Goal: Transaction & Acquisition: Book appointment/travel/reservation

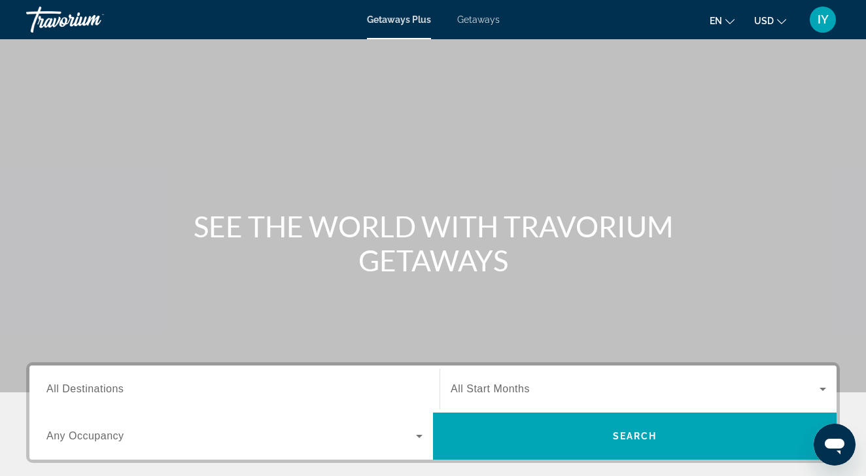
click at [117, 388] on span "All Destinations" at bounding box center [84, 388] width 77 height 11
click at [117, 388] on input "Destination All Destinations" at bounding box center [234, 390] width 376 height 16
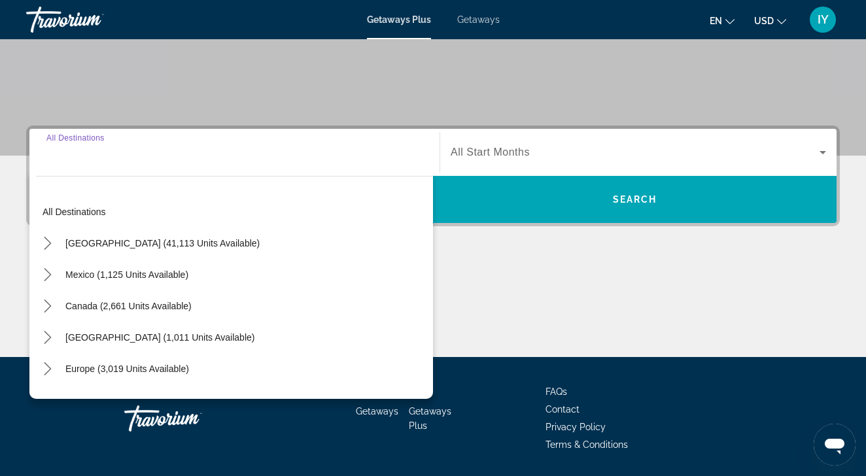
scroll to position [278, 0]
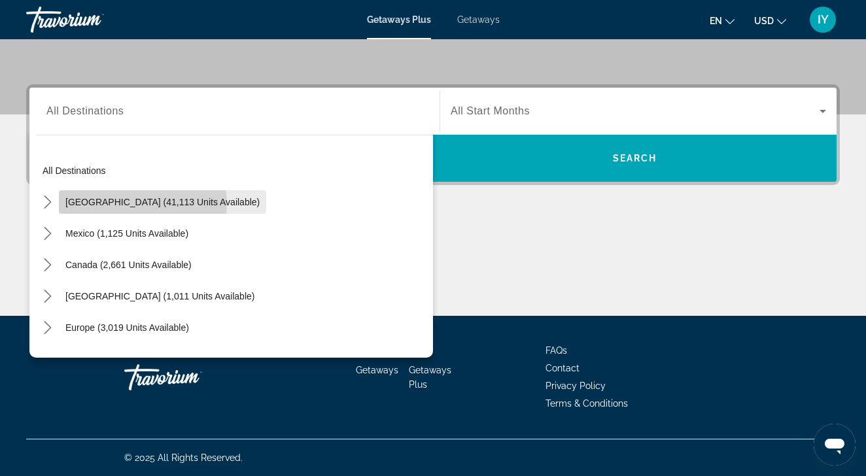
click at [132, 205] on span "[GEOGRAPHIC_DATA] (41,113 units available)" at bounding box center [162, 202] width 194 height 10
type input "**********"
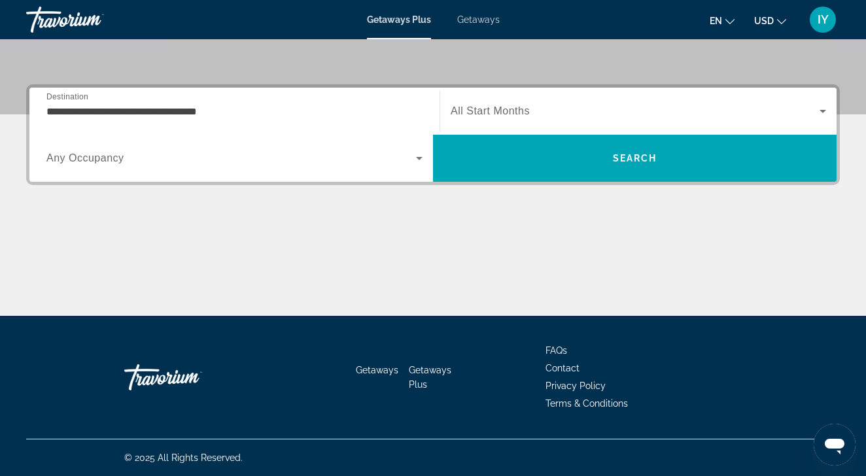
click at [103, 160] on span "Any Occupancy" at bounding box center [85, 157] width 78 height 11
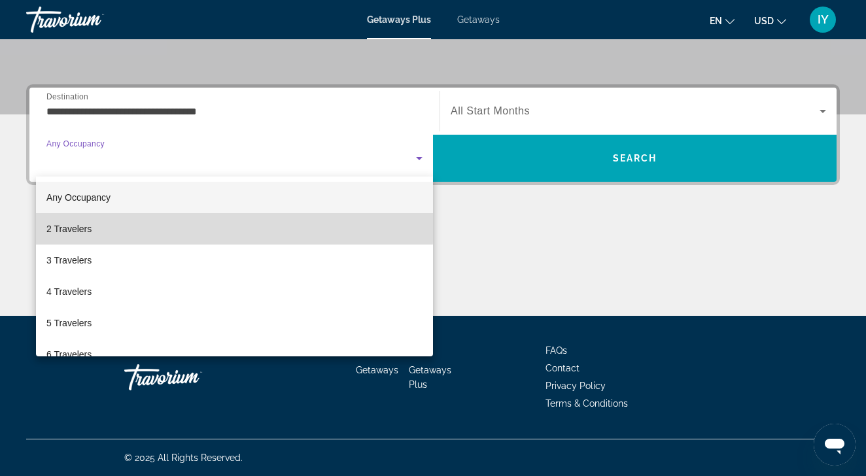
click at [99, 222] on mat-option "2 Travelers" at bounding box center [234, 228] width 397 height 31
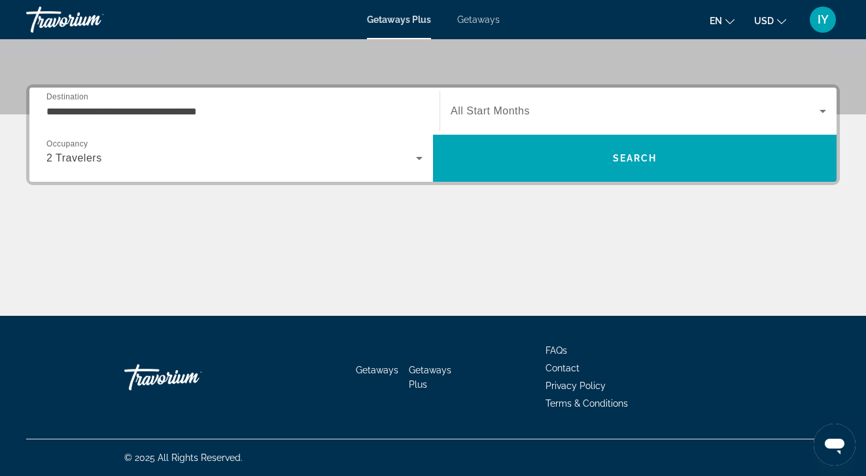
click at [506, 107] on span "All Start Months" at bounding box center [490, 110] width 79 height 11
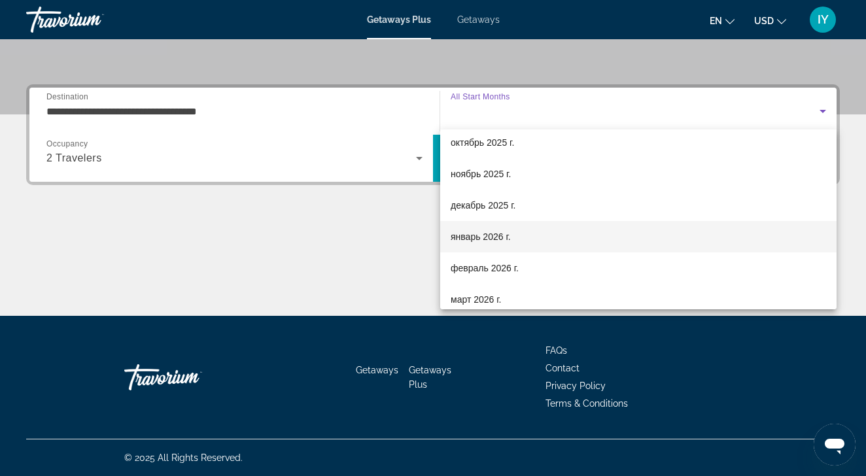
scroll to position [41, 0]
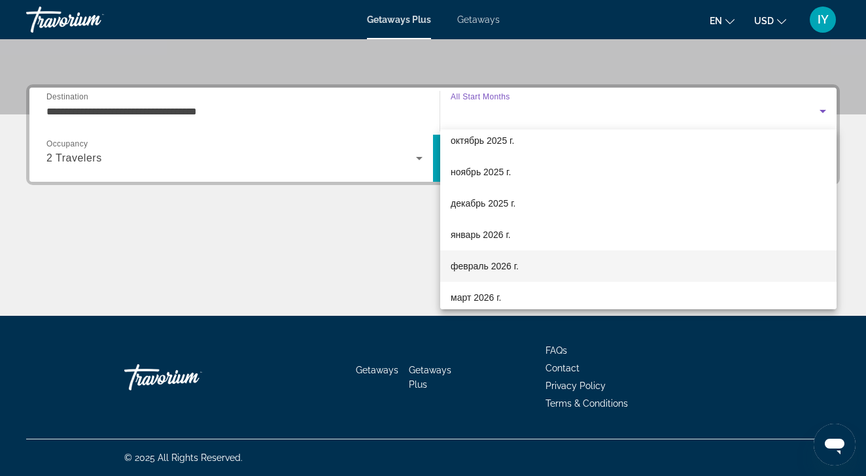
click at [482, 266] on span "февраль 2026 г." at bounding box center [485, 266] width 68 height 16
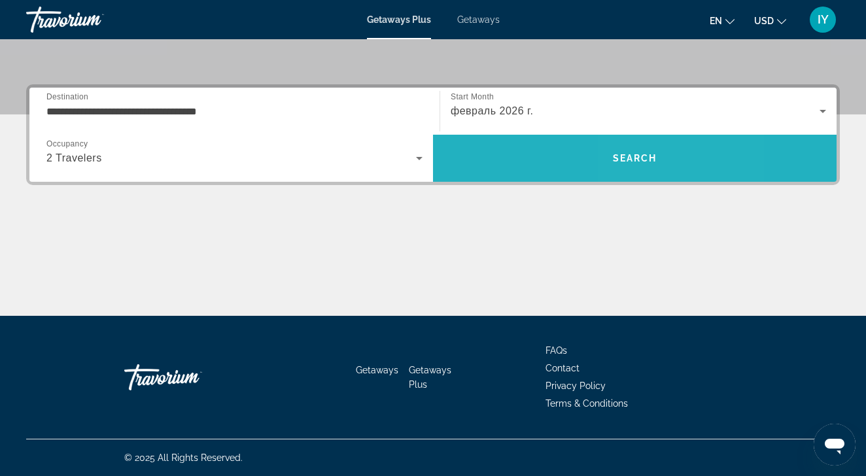
click at [650, 162] on span "Search" at bounding box center [635, 158] width 44 height 10
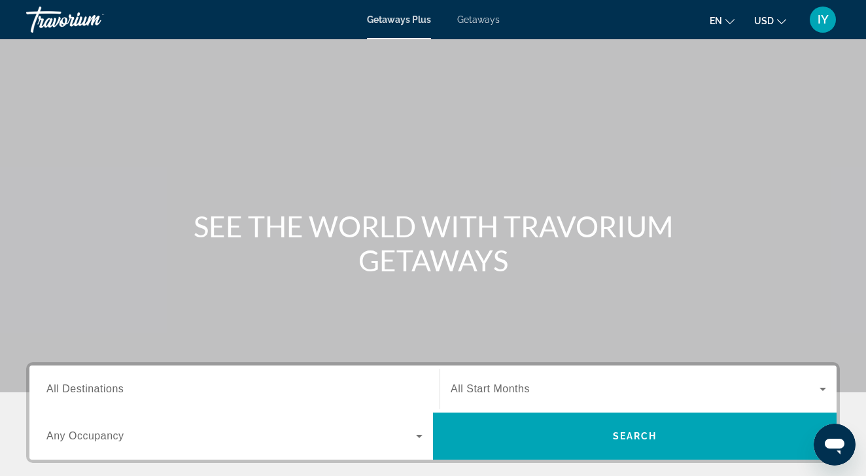
click at [91, 387] on span "All Destinations" at bounding box center [84, 388] width 77 height 11
click at [91, 387] on input "Destination All Destinations" at bounding box center [234, 390] width 376 height 16
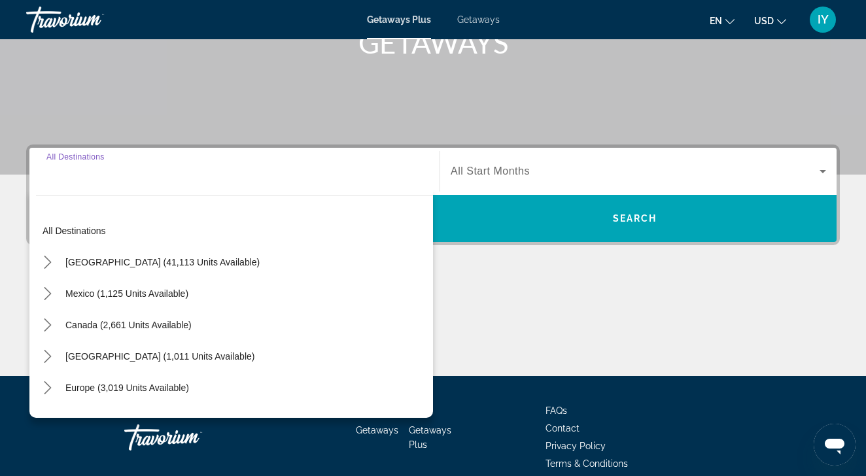
scroll to position [278, 0]
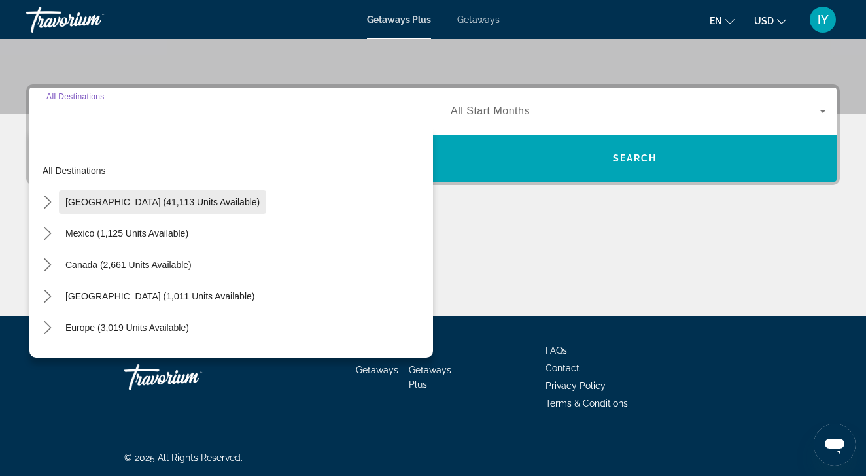
click at [121, 207] on span "Select destination: United States (41,113 units available)" at bounding box center [162, 201] width 207 height 31
type input "**********"
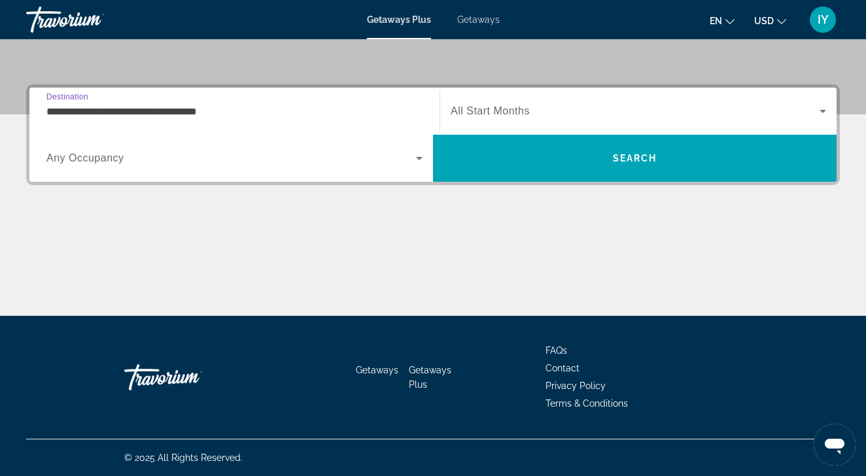
click at [106, 158] on span "Any Occupancy" at bounding box center [85, 157] width 78 height 11
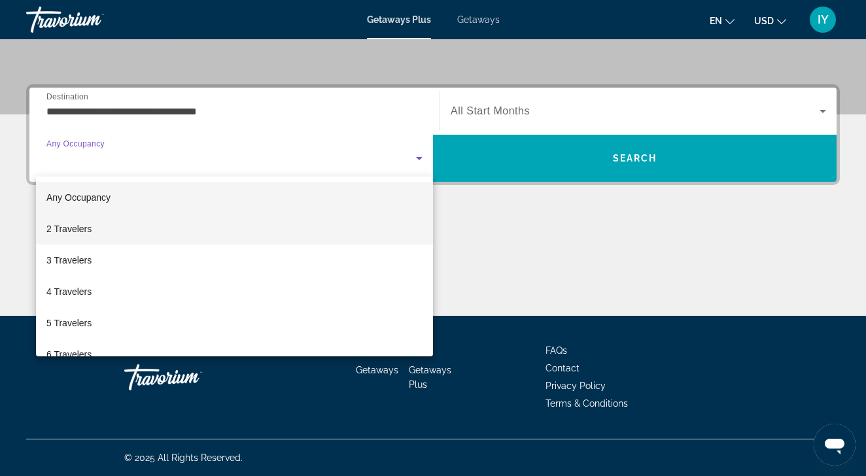
click at [92, 225] on span "2 Travelers" at bounding box center [68, 229] width 45 height 16
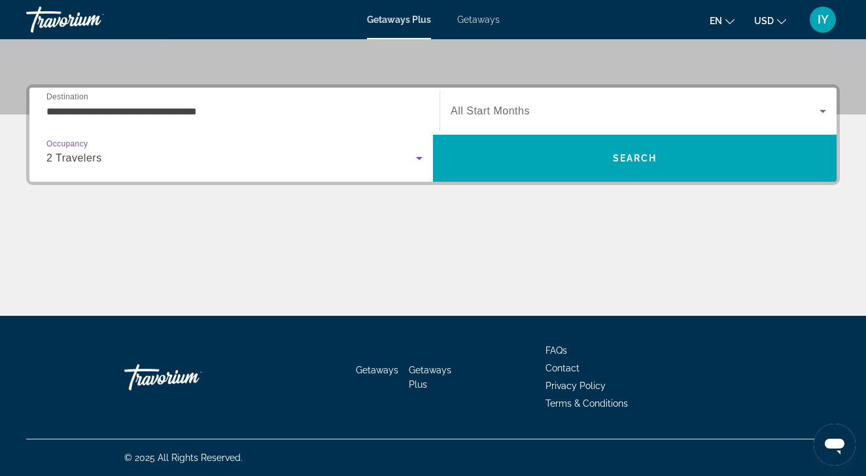
click at [518, 107] on span "All Start Months" at bounding box center [490, 110] width 79 height 11
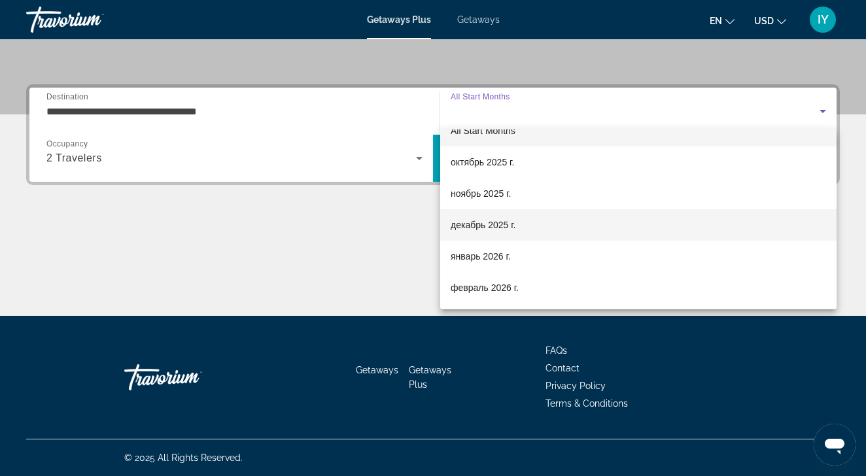
scroll to position [29, 0]
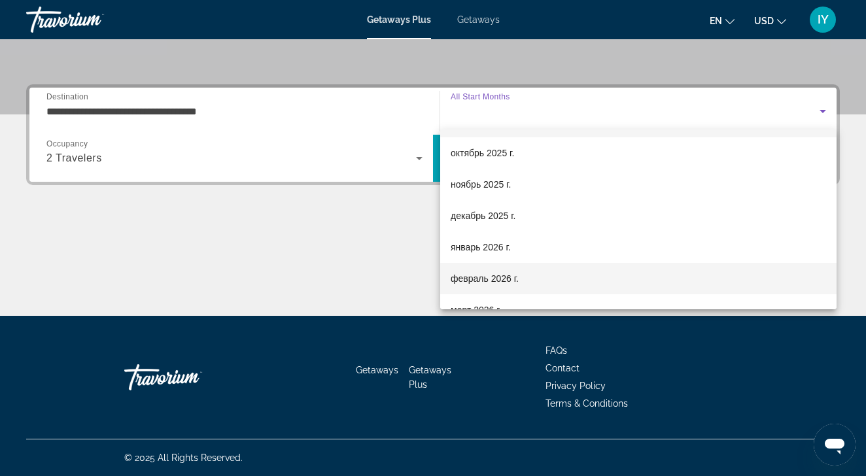
click at [485, 281] on span "февраль 2026 г." at bounding box center [485, 279] width 68 height 16
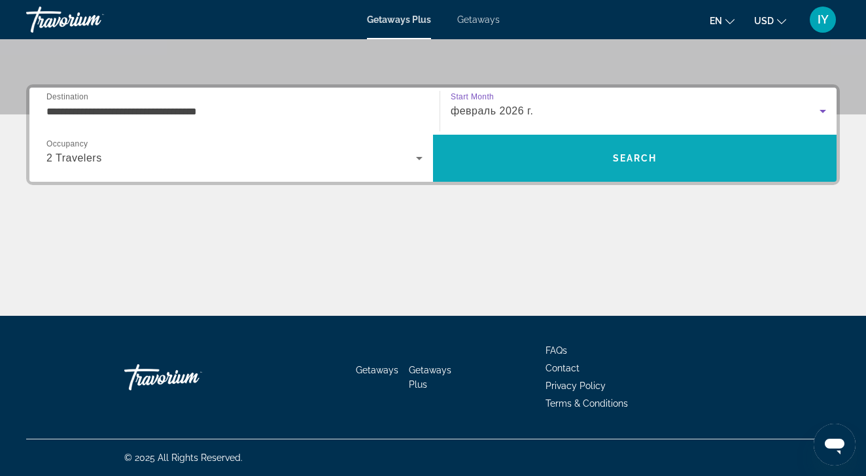
click at [637, 159] on span "Search" at bounding box center [635, 158] width 44 height 10
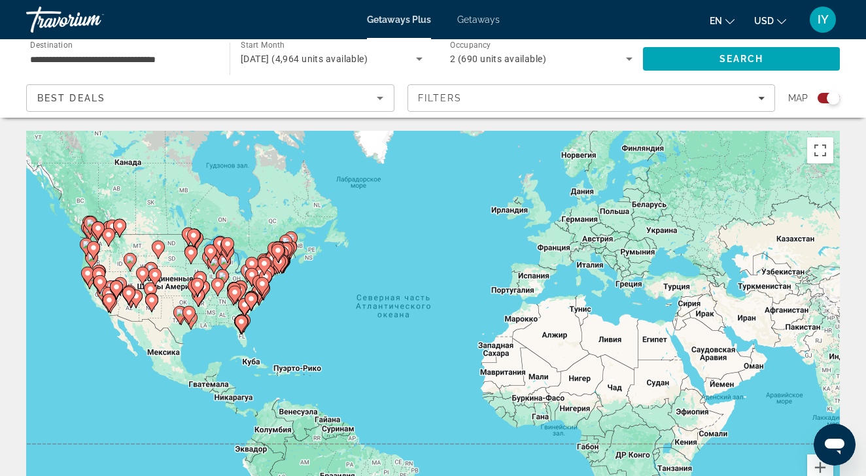
click at [130, 58] on input "**********" at bounding box center [121, 60] width 183 height 16
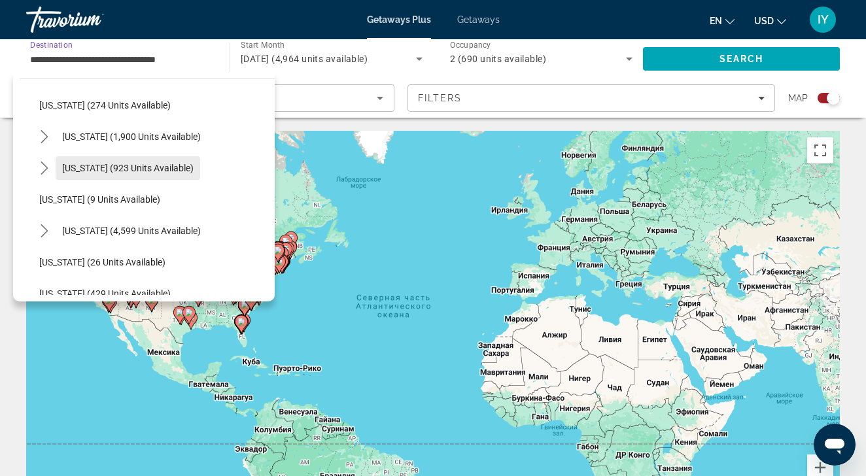
scroll to position [109, 0]
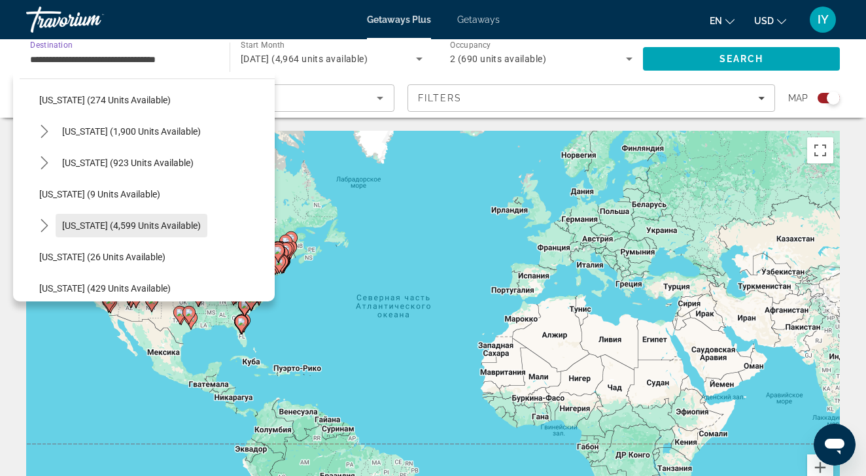
click at [82, 226] on span "[US_STATE] (4,599 units available)" at bounding box center [131, 225] width 139 height 10
type input "**********"
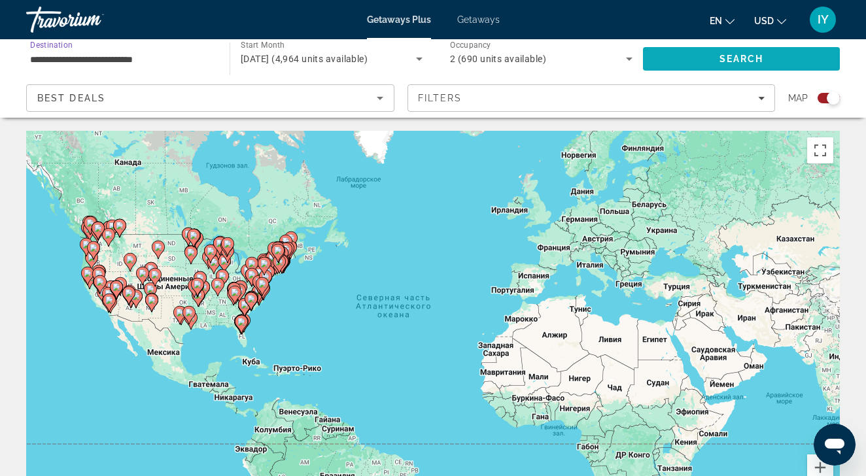
click at [750, 54] on span "Search" at bounding box center [742, 59] width 44 height 10
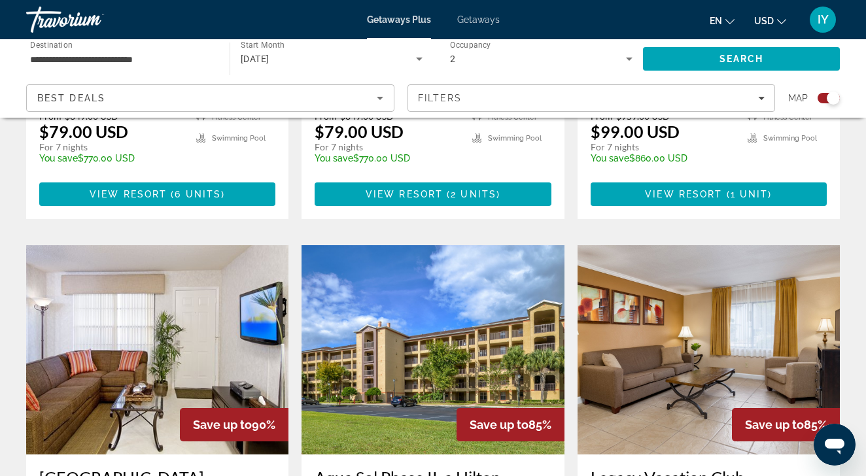
scroll to position [1822, 0]
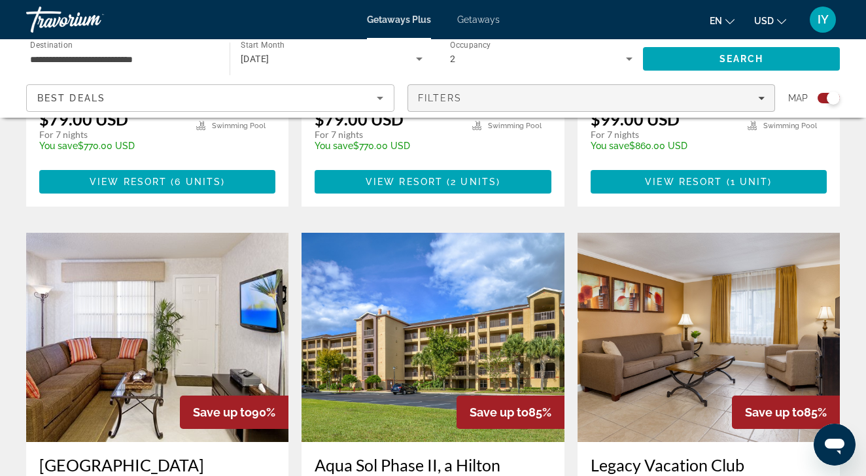
click at [515, 96] on div "Filters" at bounding box center [591, 98] width 347 height 10
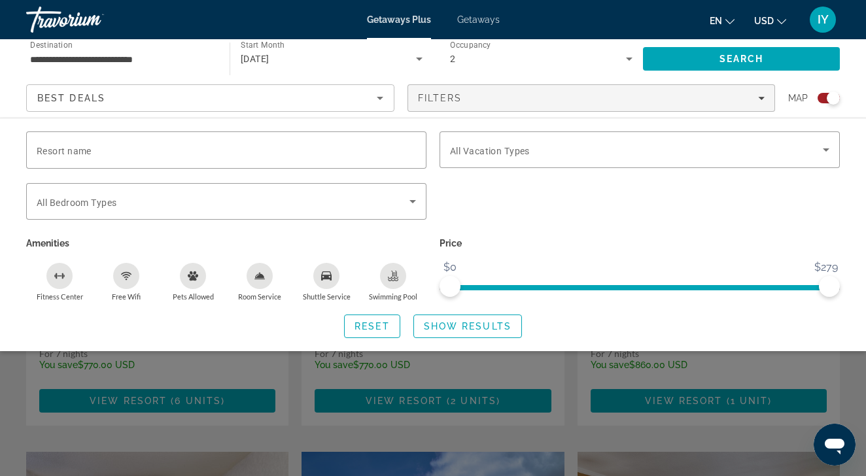
scroll to position [1597, 0]
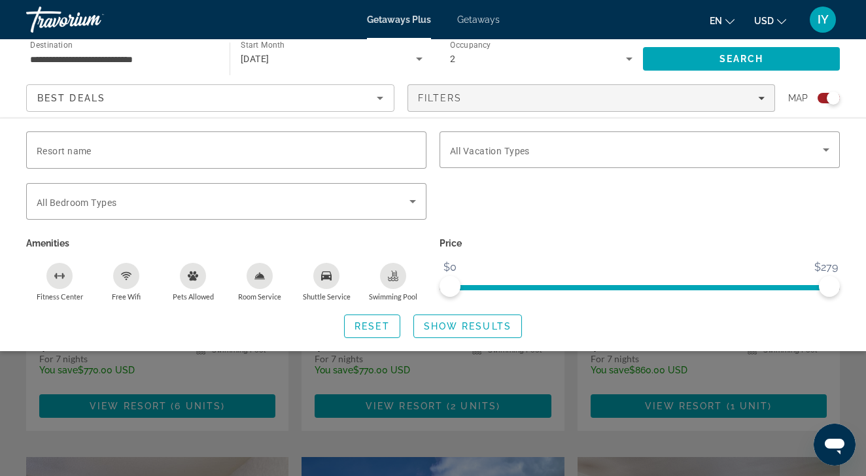
click at [758, 449] on div "Search widget" at bounding box center [433, 336] width 866 height 280
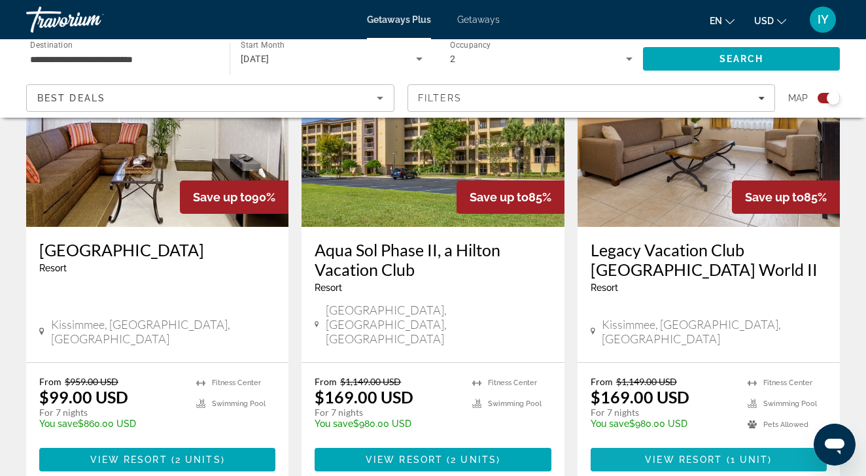
scroll to position [2056, 0]
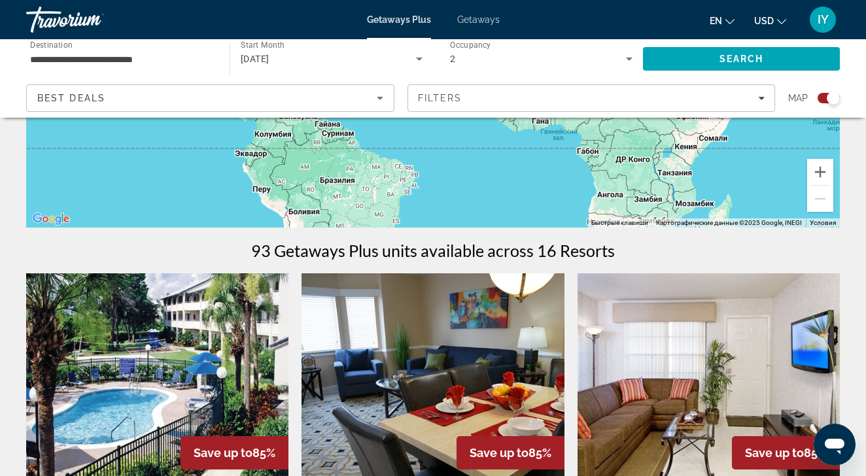
scroll to position [289, 0]
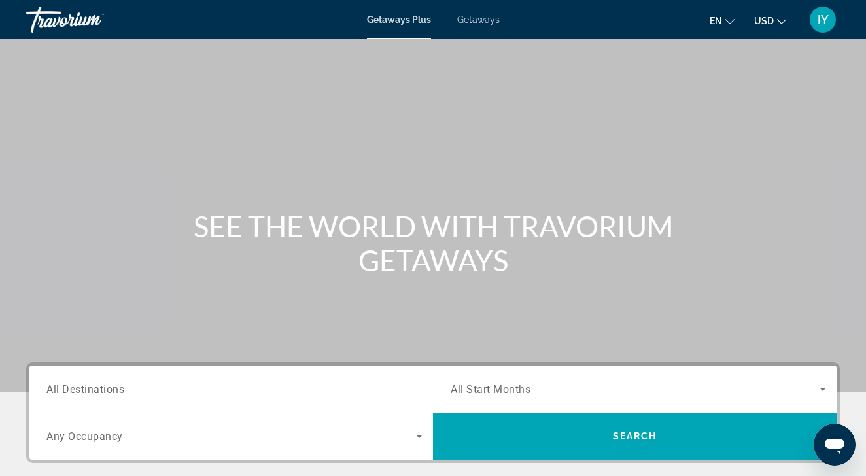
click at [117, 385] on span "All Destinations" at bounding box center [85, 389] width 78 height 12
click at [117, 385] on input "Destination All Destinations" at bounding box center [234, 390] width 376 height 16
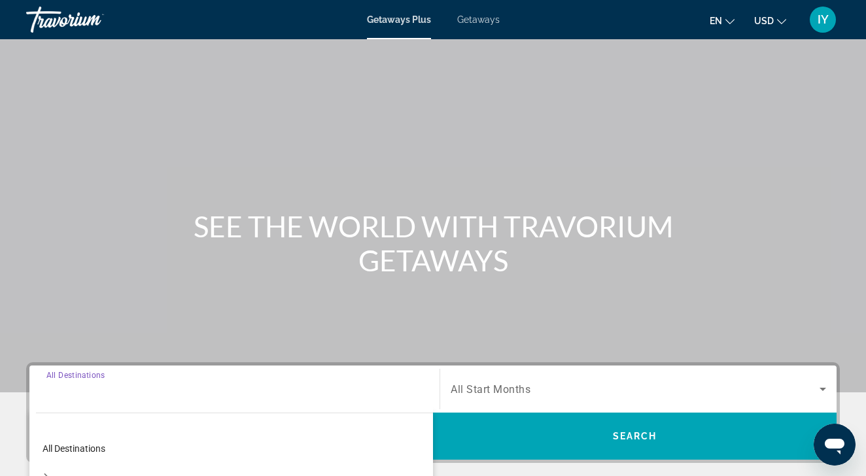
scroll to position [278, 0]
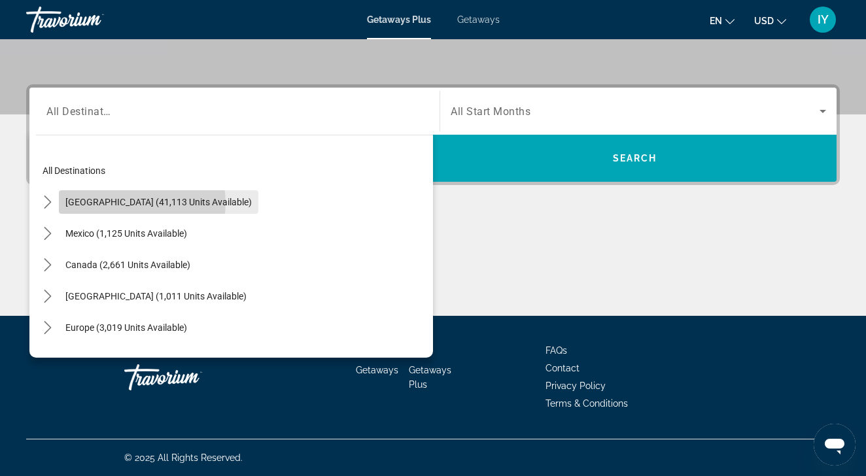
click at [140, 203] on span "[GEOGRAPHIC_DATA] (41,113 units available)" at bounding box center [158, 202] width 186 height 10
type input "**********"
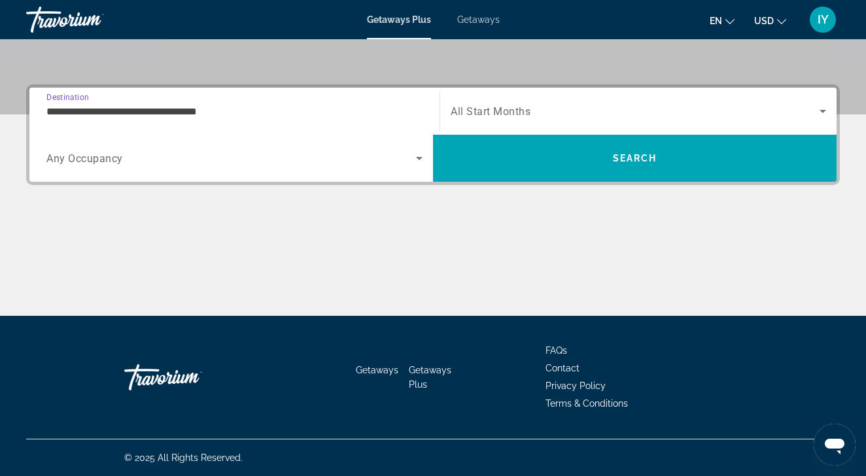
click at [137, 156] on span "Search widget" at bounding box center [231, 158] width 370 height 16
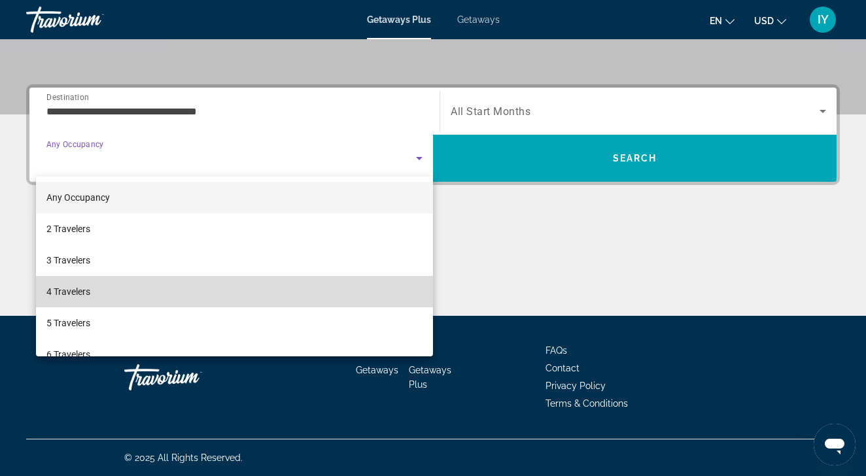
click at [80, 292] on span "4 Travelers" at bounding box center [68, 292] width 44 height 16
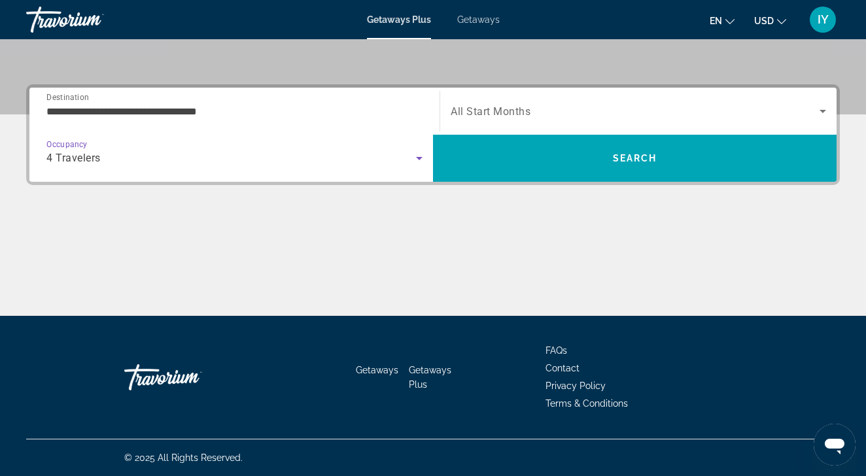
click at [521, 127] on div "Search widget" at bounding box center [639, 111] width 376 height 37
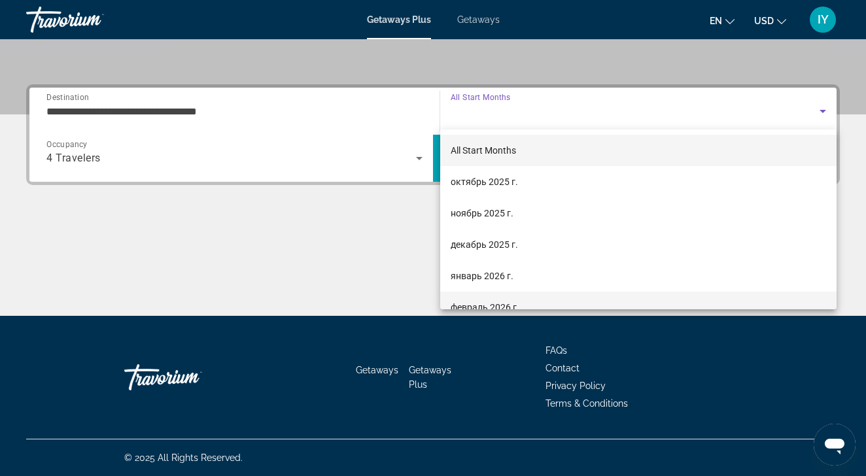
click at [497, 303] on span "февраль 2026 г." at bounding box center [485, 308] width 69 height 16
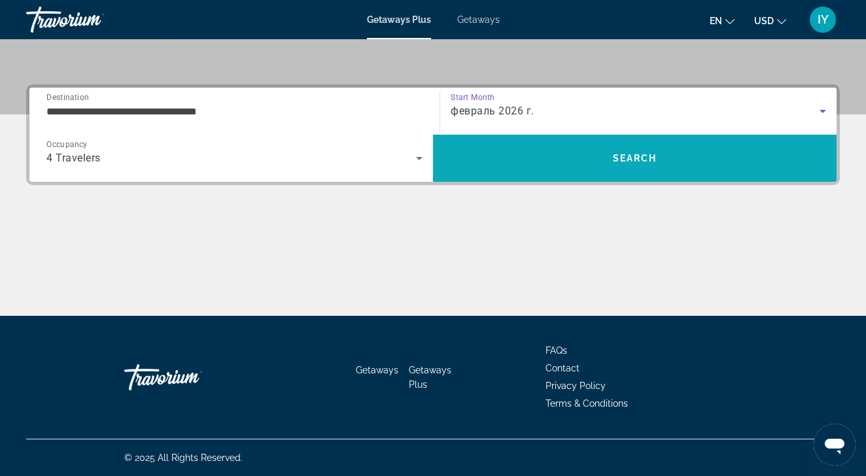
click at [625, 160] on span "Search" at bounding box center [635, 158] width 44 height 10
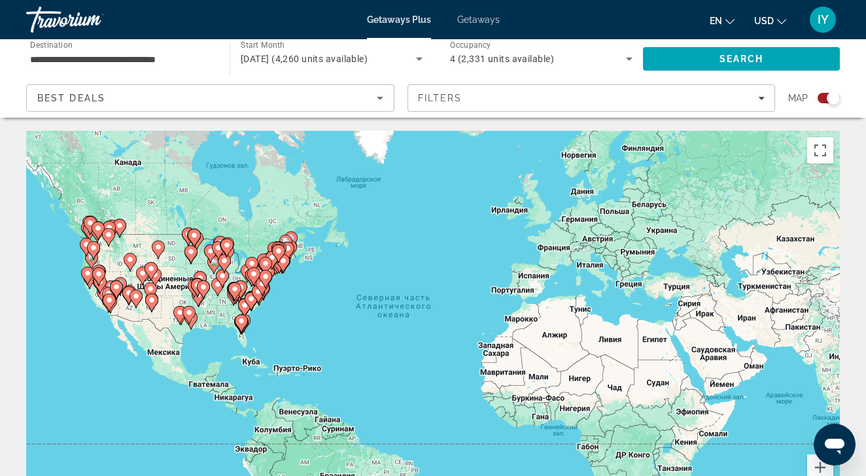
click at [153, 57] on input "**********" at bounding box center [121, 60] width 183 height 16
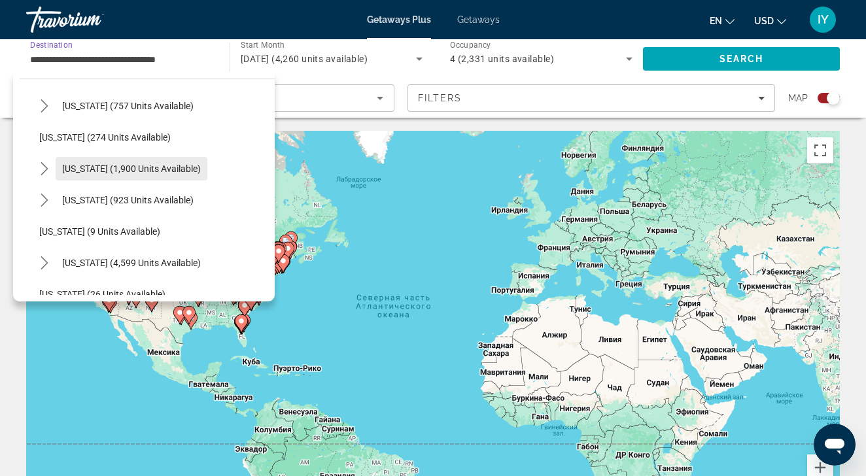
scroll to position [74, 0]
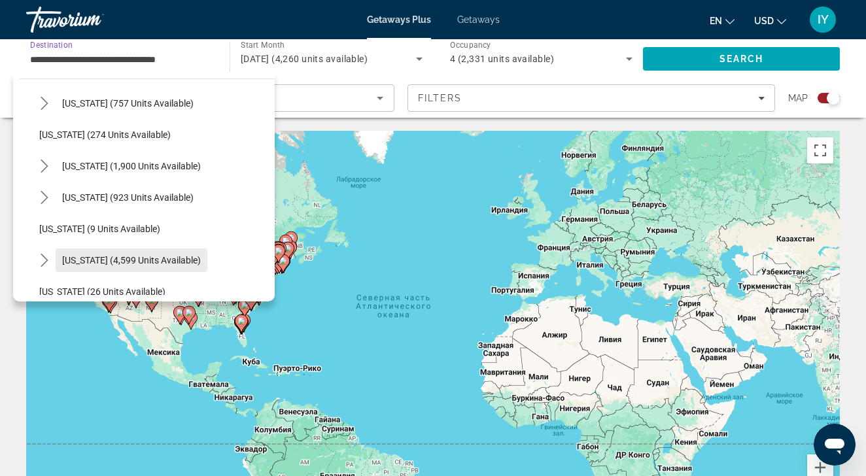
click at [106, 264] on span "[US_STATE] (4,599 units available)" at bounding box center [131, 260] width 139 height 10
type input "**********"
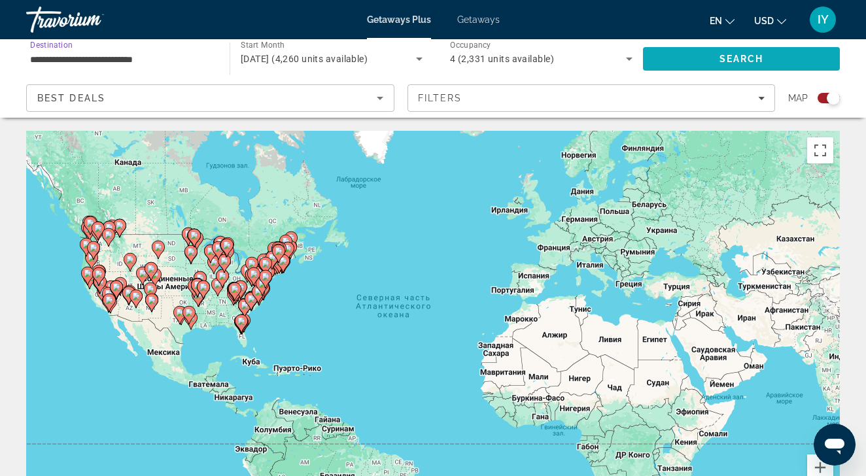
click at [762, 60] on span "Search" at bounding box center [742, 59] width 44 height 10
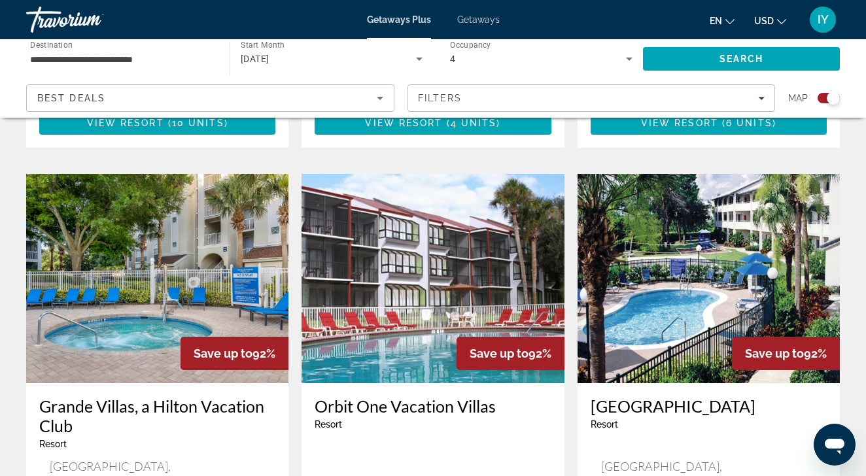
scroll to position [1351, 0]
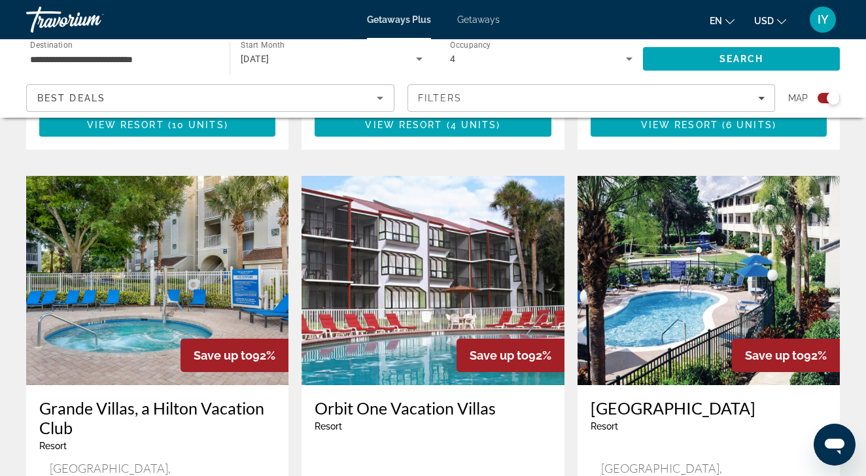
click at [128, 334] on img "Main content" at bounding box center [157, 280] width 262 height 209
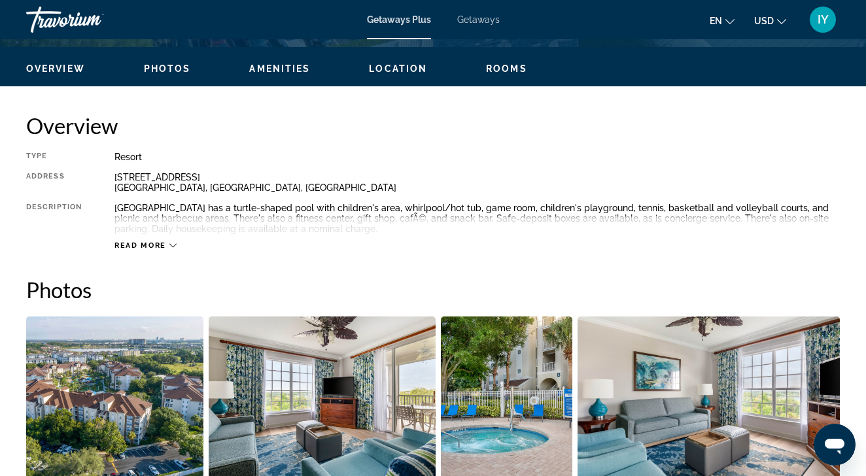
scroll to position [615, 0]
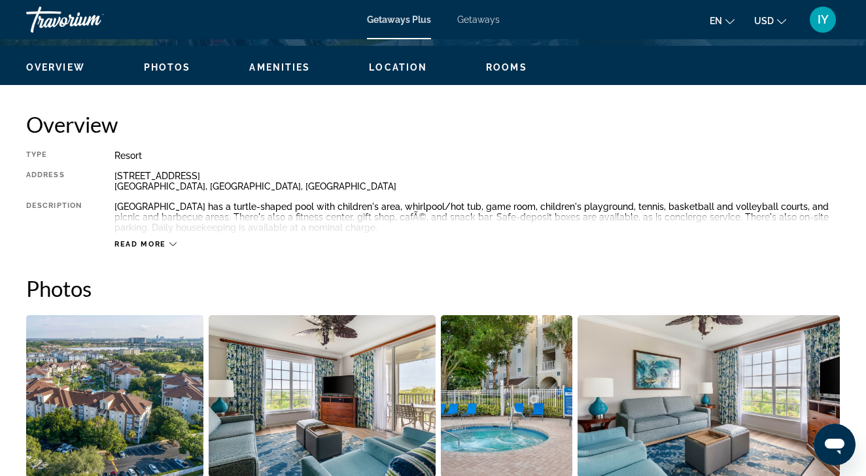
click at [400, 65] on span "Location" at bounding box center [398, 67] width 58 height 10
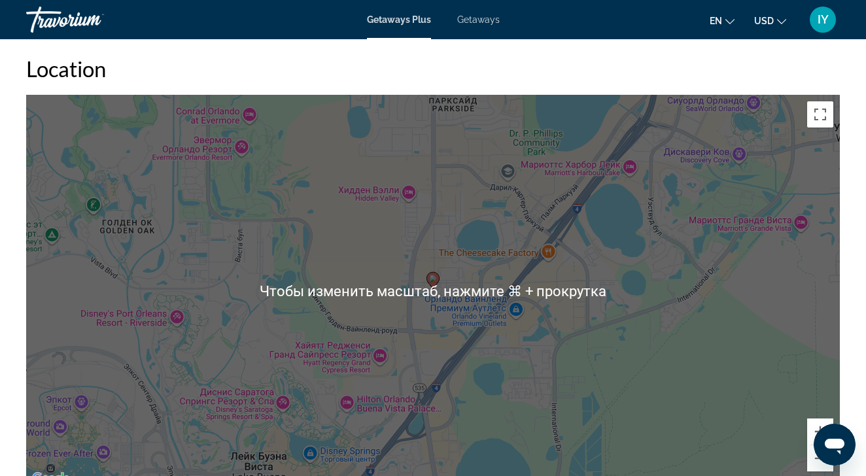
scroll to position [1746, 0]
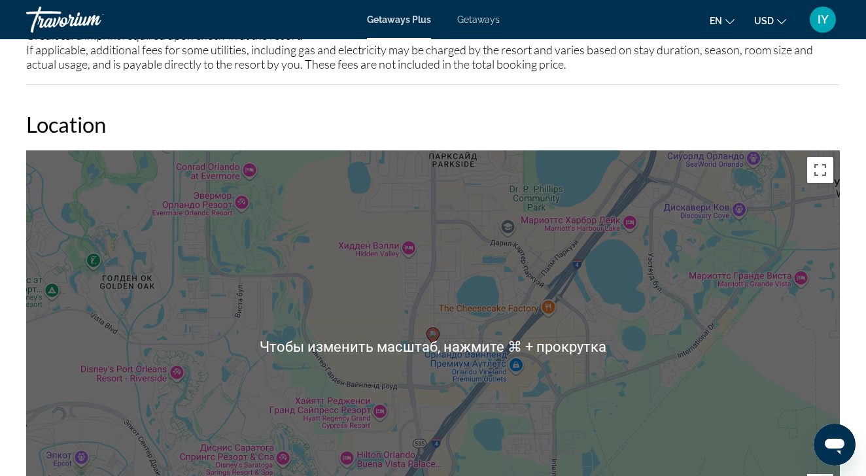
click at [628, 116] on h2 "Location" at bounding box center [433, 124] width 814 height 26
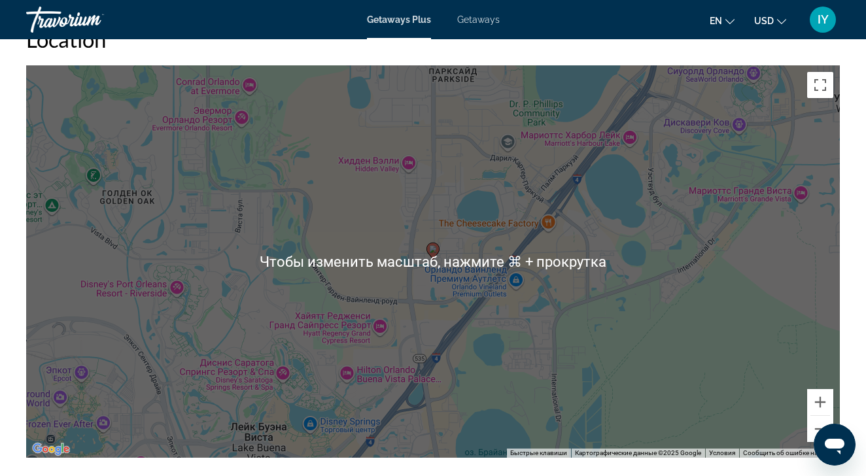
scroll to position [1840, 0]
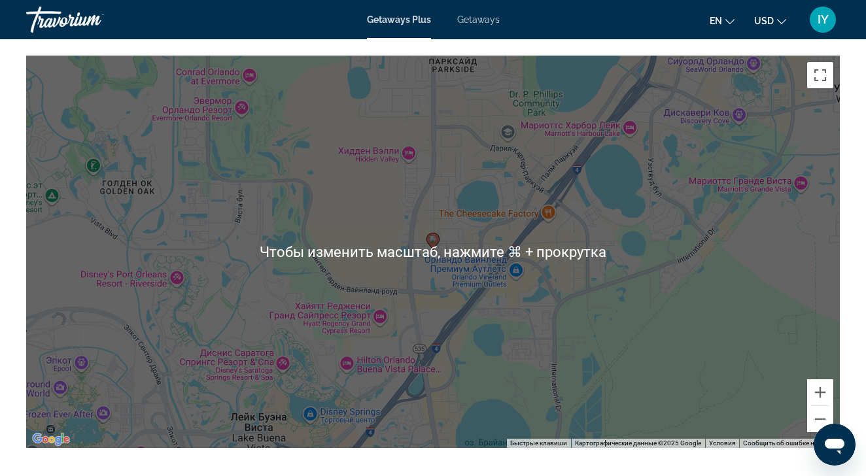
click at [566, 302] on div "Чтобы активировать перетаскивание с помощью клавиатуры, нажмите Alt + Ввод. Пос…" at bounding box center [433, 252] width 814 height 393
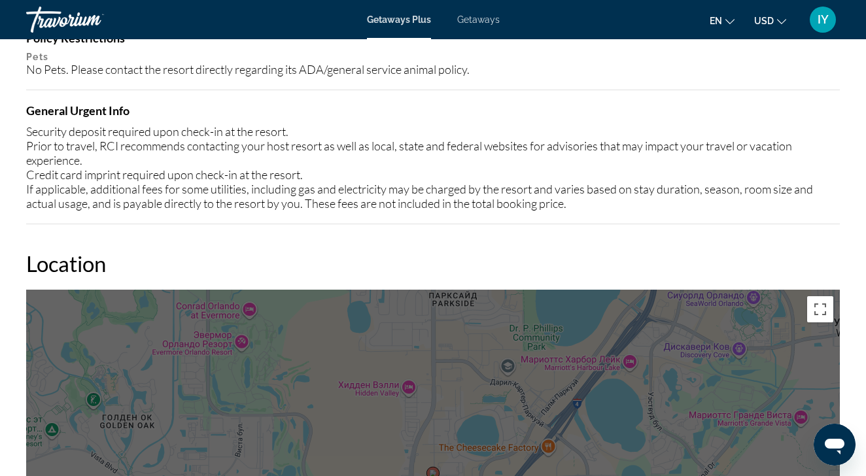
scroll to position [1600, 0]
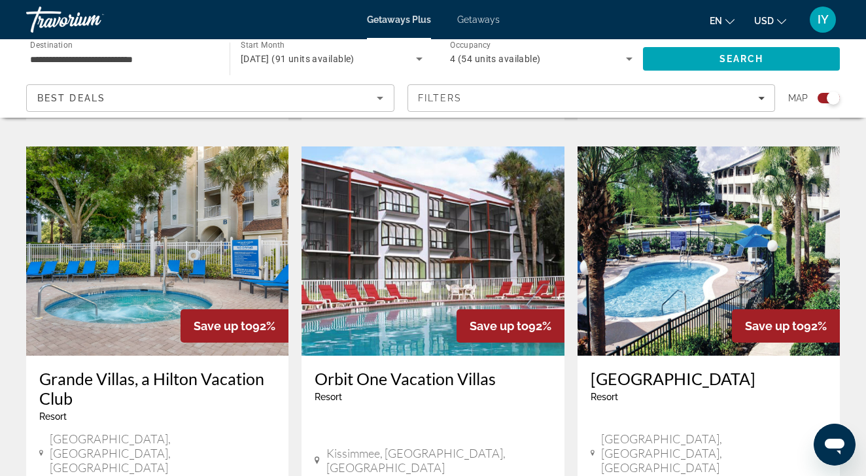
scroll to position [1403, 0]
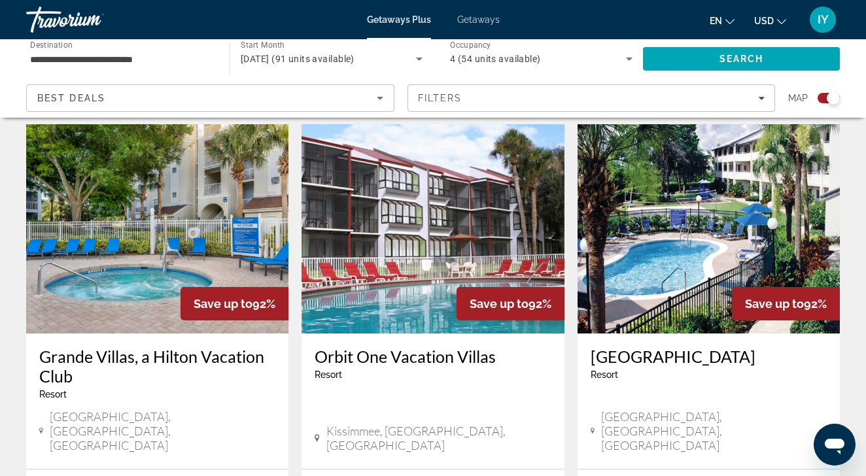
click at [110, 347] on h3 "Grande Villas, a Hilton Vacation Club" at bounding box center [157, 366] width 236 height 39
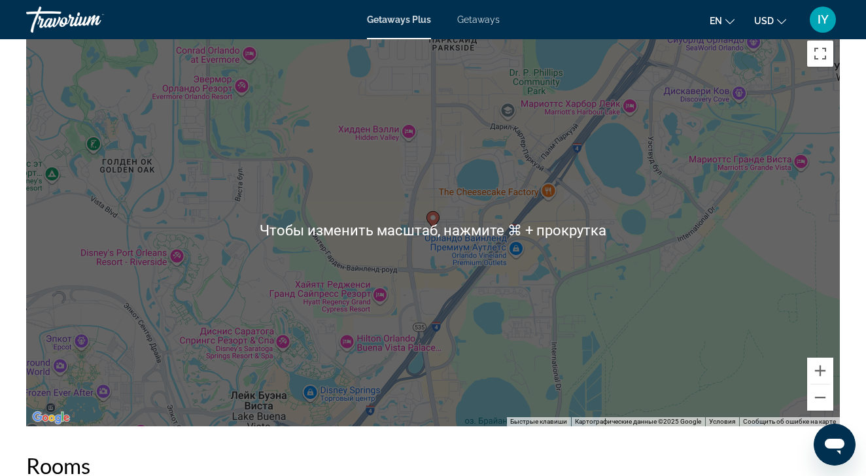
scroll to position [1863, 0]
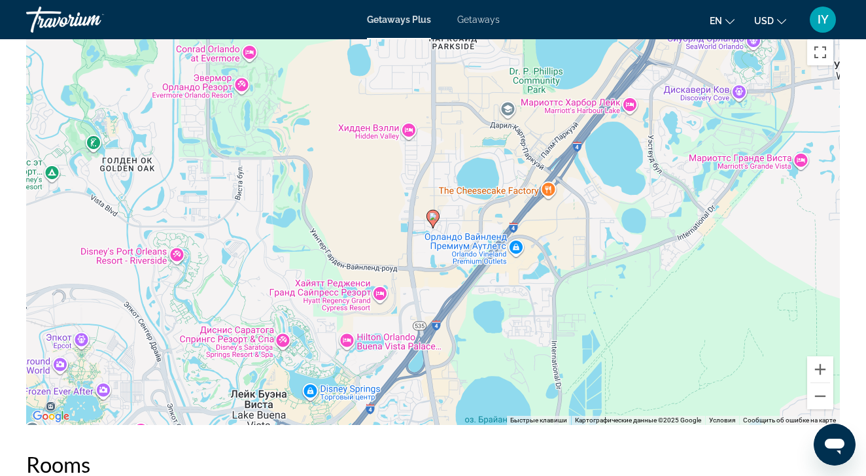
click at [474, 215] on div "Чтобы активировать перетаскивание с помощью клавиатуры, нажмите Alt + Ввод. Пос…" at bounding box center [433, 229] width 814 height 393
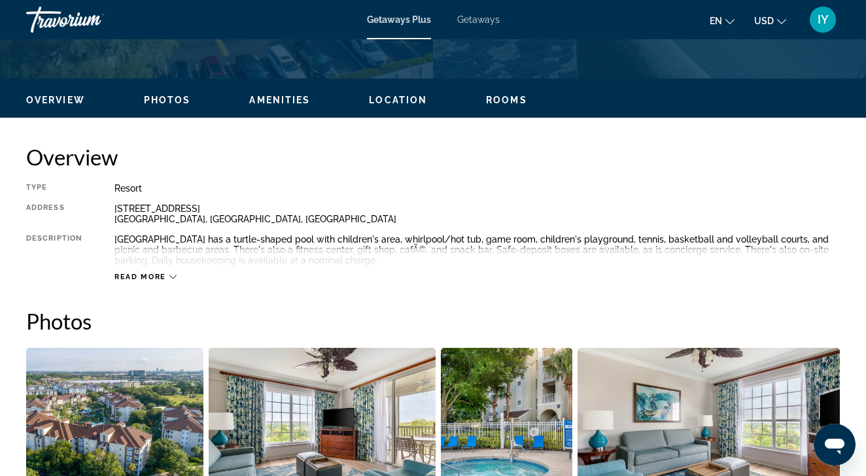
scroll to position [581, 0]
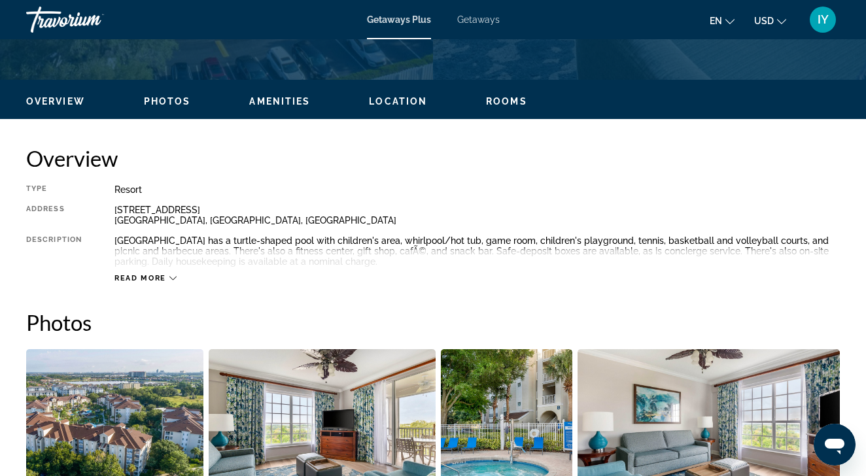
click at [431, 313] on h2 "Photos" at bounding box center [433, 322] width 814 height 26
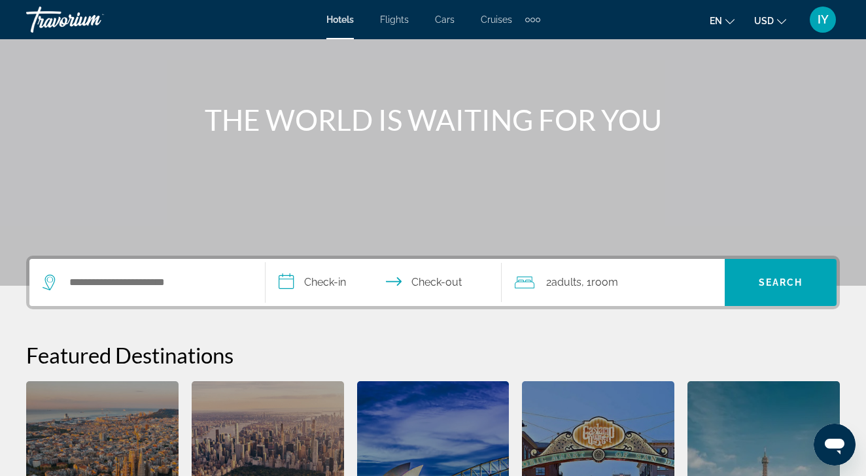
scroll to position [114, 0]
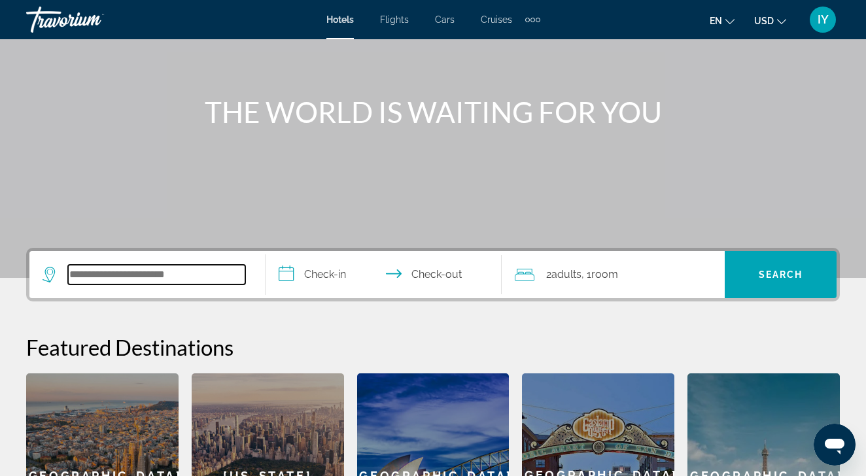
click at [166, 273] on input "Search hotel destination" at bounding box center [156, 275] width 177 height 20
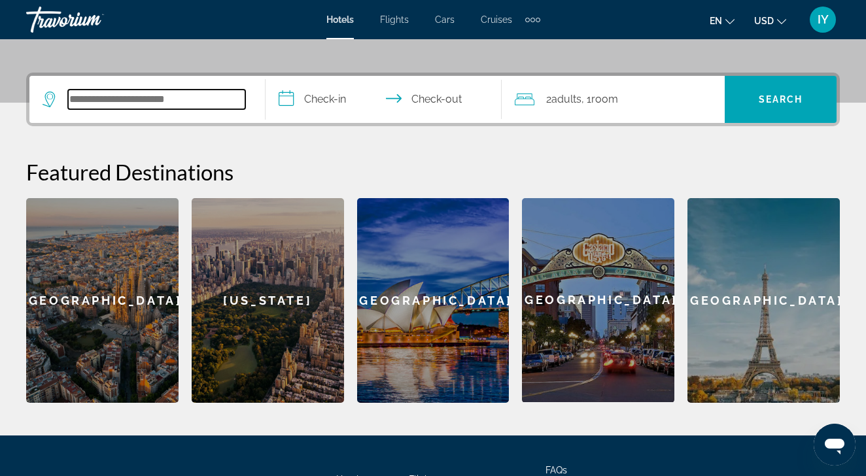
scroll to position [320, 0]
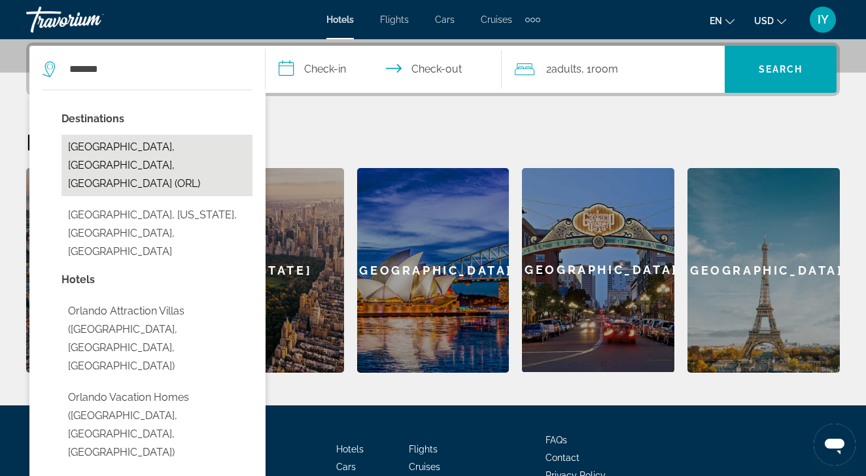
click at [173, 145] on button "Orlando, FL, United States (ORL)" at bounding box center [157, 166] width 191 height 62
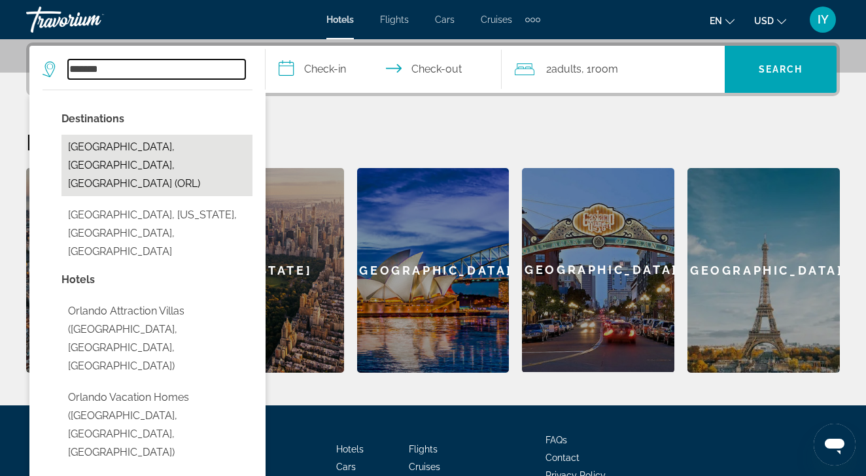
type input "**********"
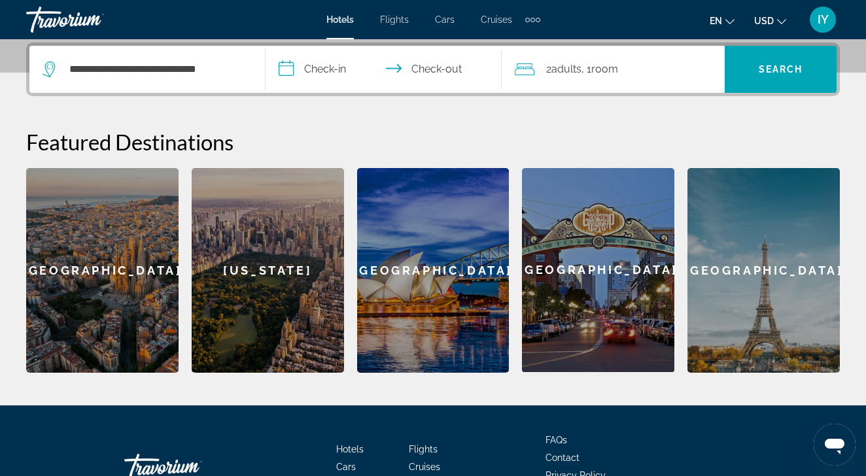
click at [332, 64] on input "**********" at bounding box center [386, 71] width 241 height 51
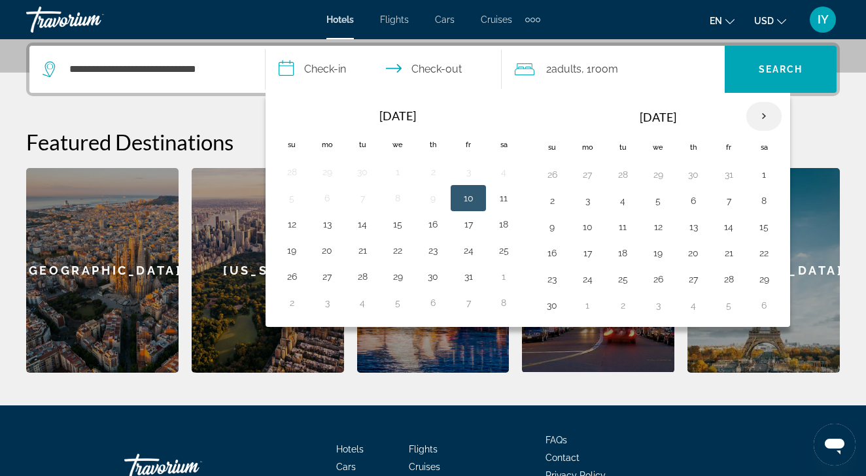
click at [768, 113] on th "Next month" at bounding box center [764, 116] width 35 height 29
click at [728, 279] on button "27" at bounding box center [728, 279] width 21 height 18
click at [768, 284] on button "28" at bounding box center [764, 279] width 21 height 18
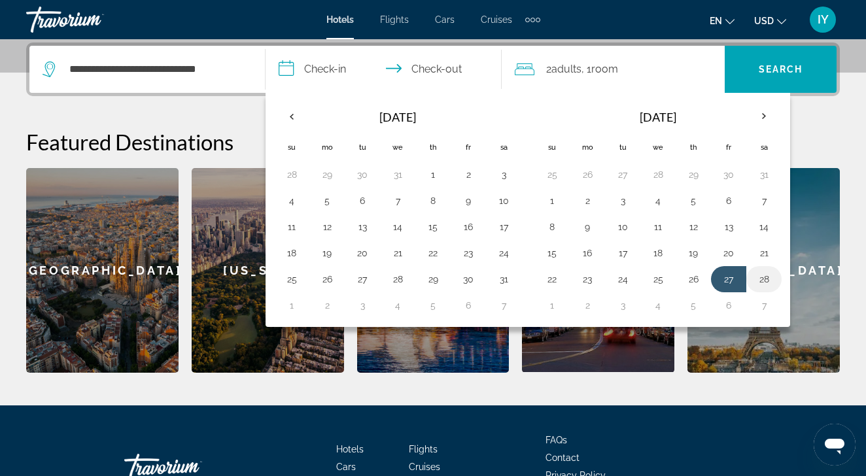
type input "**********"
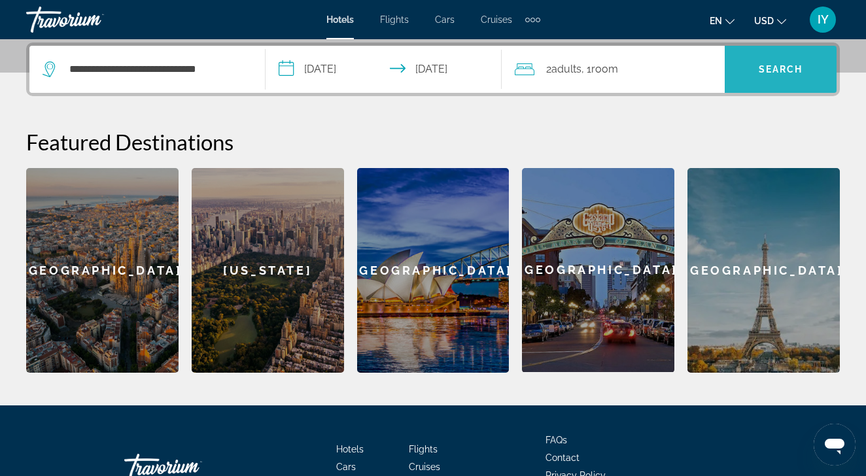
click at [788, 66] on span "Search" at bounding box center [781, 69] width 44 height 10
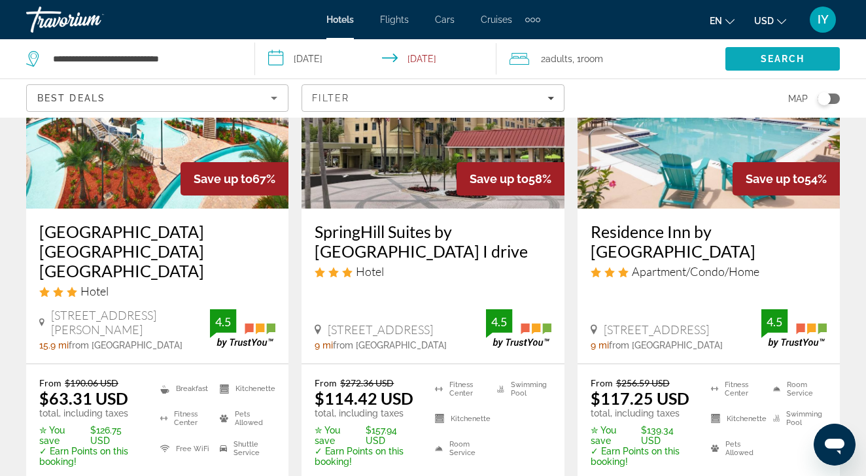
scroll to position [169, 0]
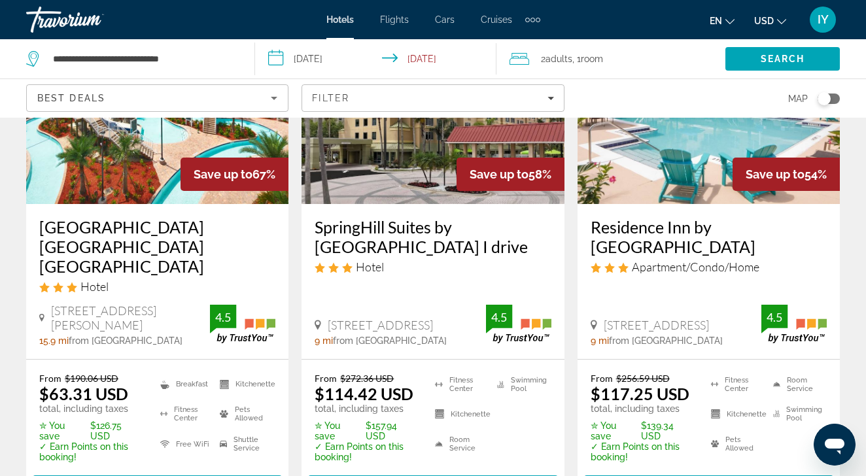
click at [149, 234] on h3 "Red Lion Hotel Orlando Lake Buena Vista South" at bounding box center [157, 246] width 236 height 59
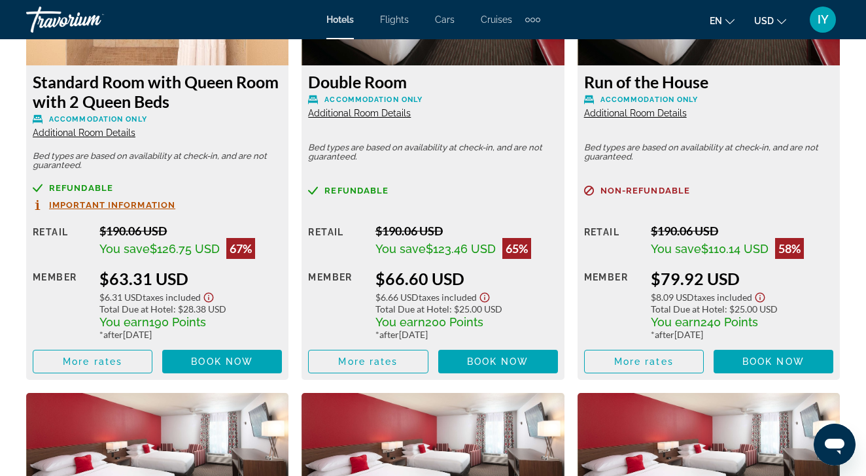
scroll to position [2162, 0]
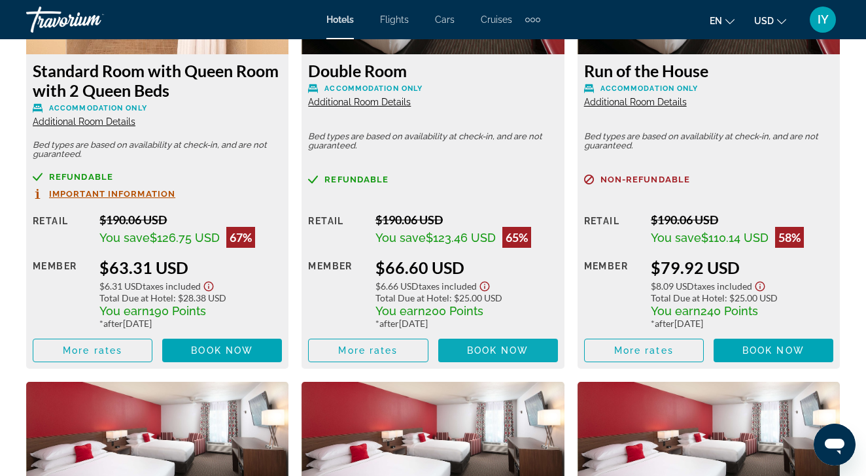
click at [500, 353] on span "Book now" at bounding box center [498, 350] width 62 height 10
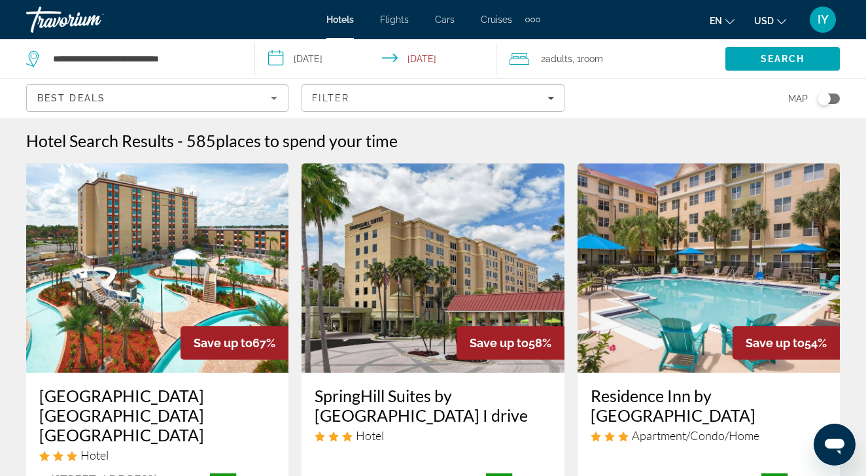
click at [340, 58] on input "**********" at bounding box center [378, 60] width 247 height 43
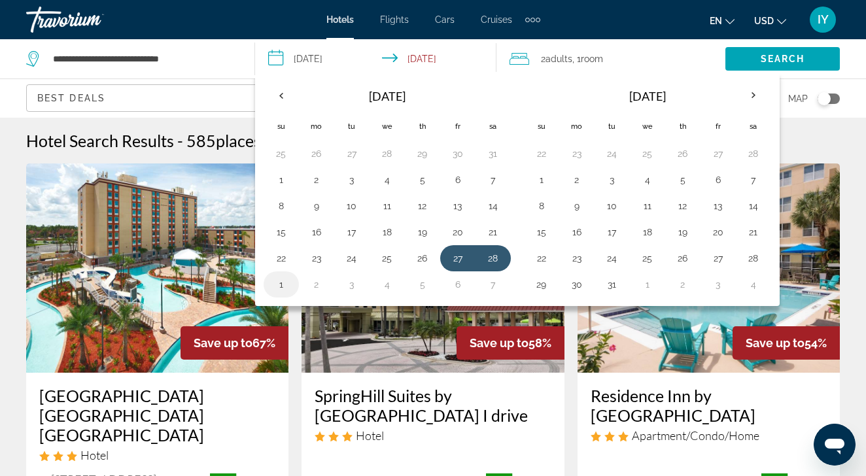
click at [279, 284] on button "1" at bounding box center [281, 284] width 21 height 18
click at [455, 260] on button "27" at bounding box center [458, 258] width 21 height 18
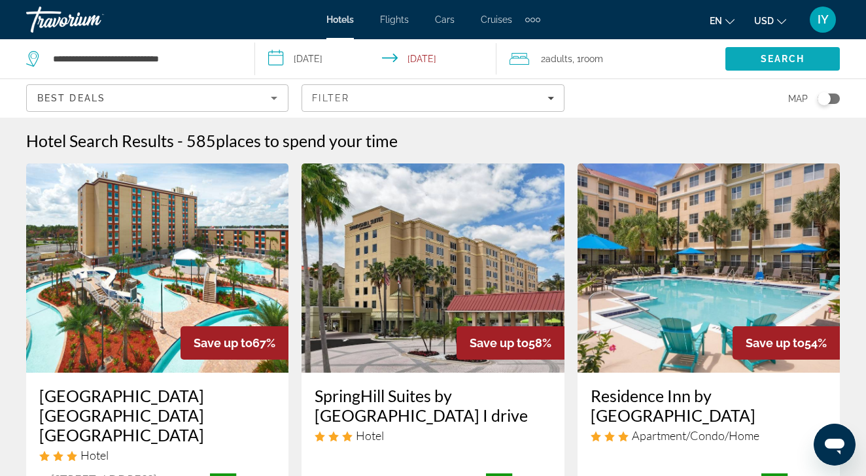
click at [765, 60] on span "Search" at bounding box center [783, 59] width 44 height 10
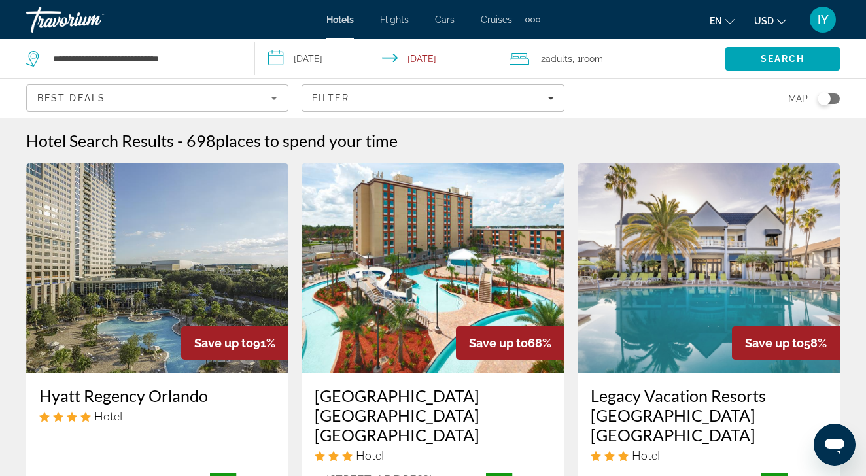
click at [313, 56] on input "**********" at bounding box center [378, 60] width 247 height 43
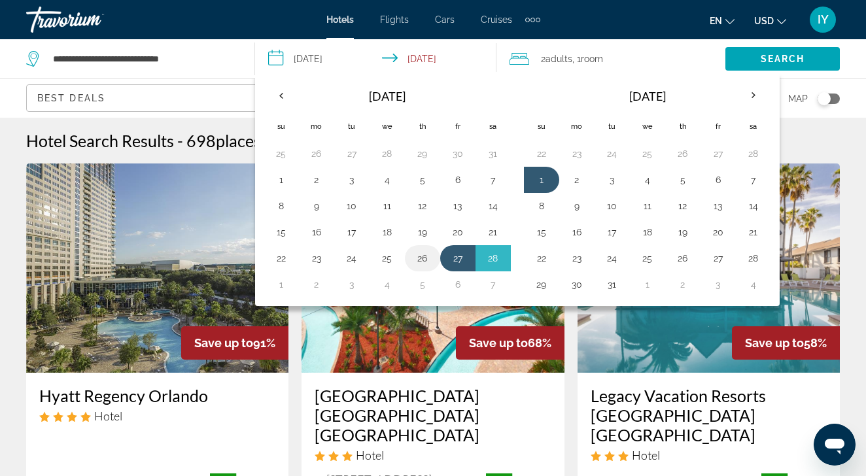
click at [425, 256] on button "26" at bounding box center [422, 258] width 21 height 18
click at [495, 258] on button "28" at bounding box center [493, 258] width 21 height 18
type input "**********"
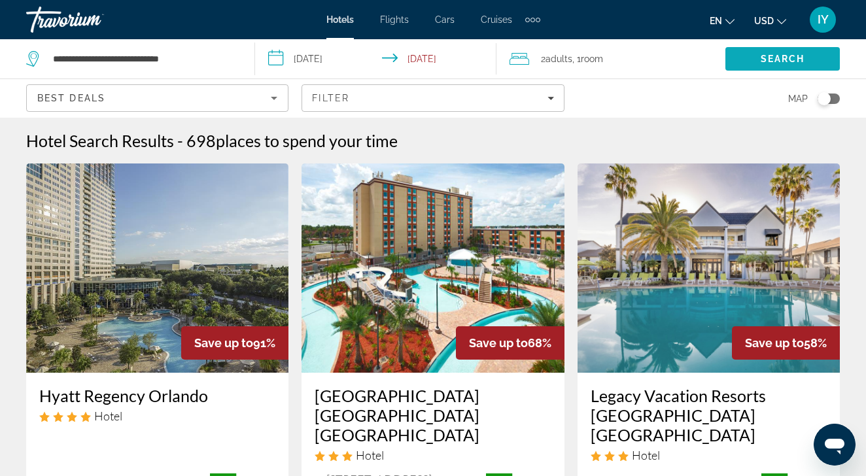
click at [778, 64] on span "Search" at bounding box center [783, 58] width 114 height 31
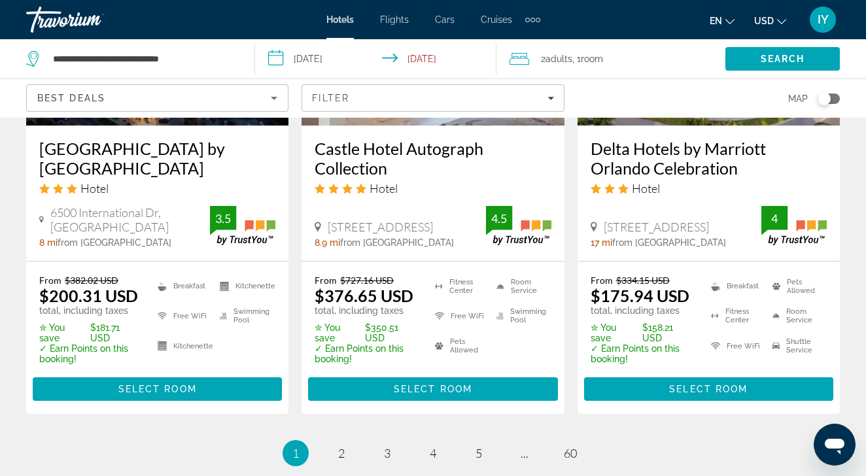
scroll to position [1860, 0]
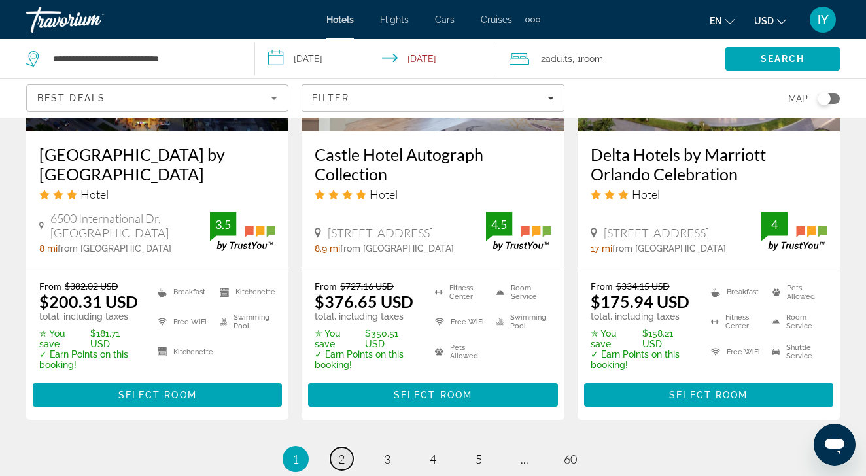
click at [342, 452] on span "2" at bounding box center [341, 459] width 7 height 14
